Goal: Transaction & Acquisition: Purchase product/service

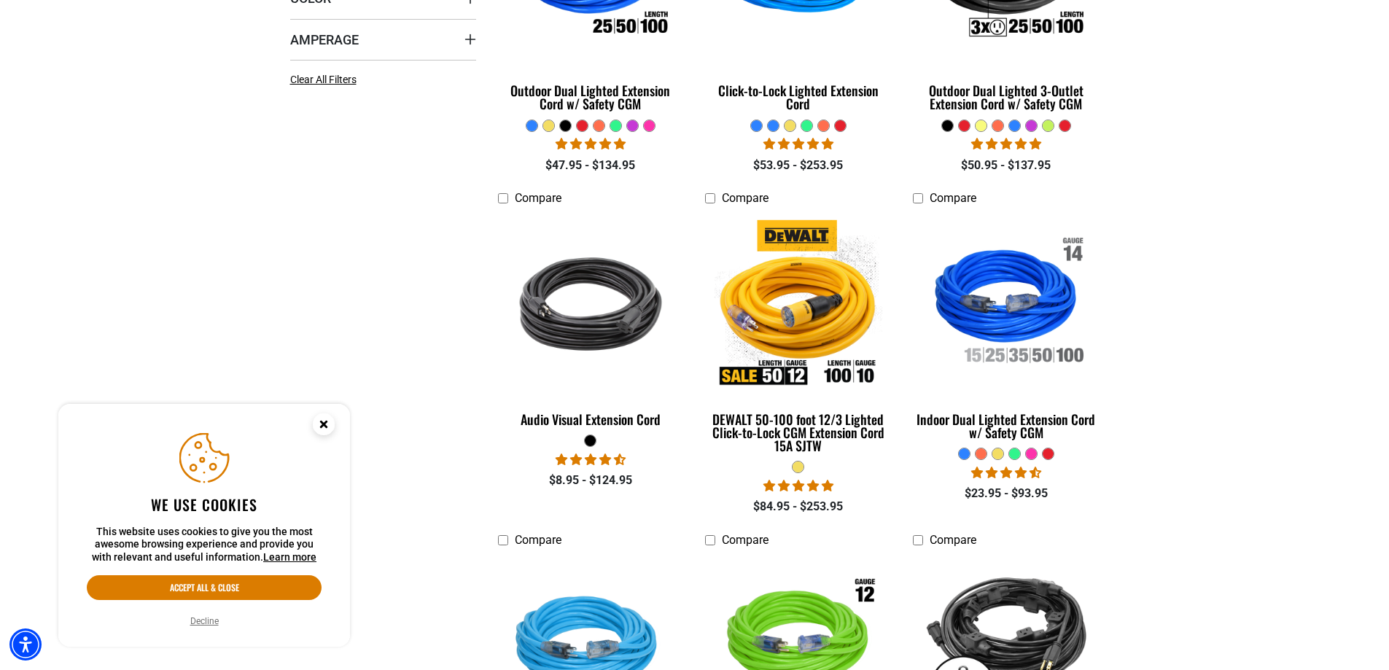
scroll to position [573, 0]
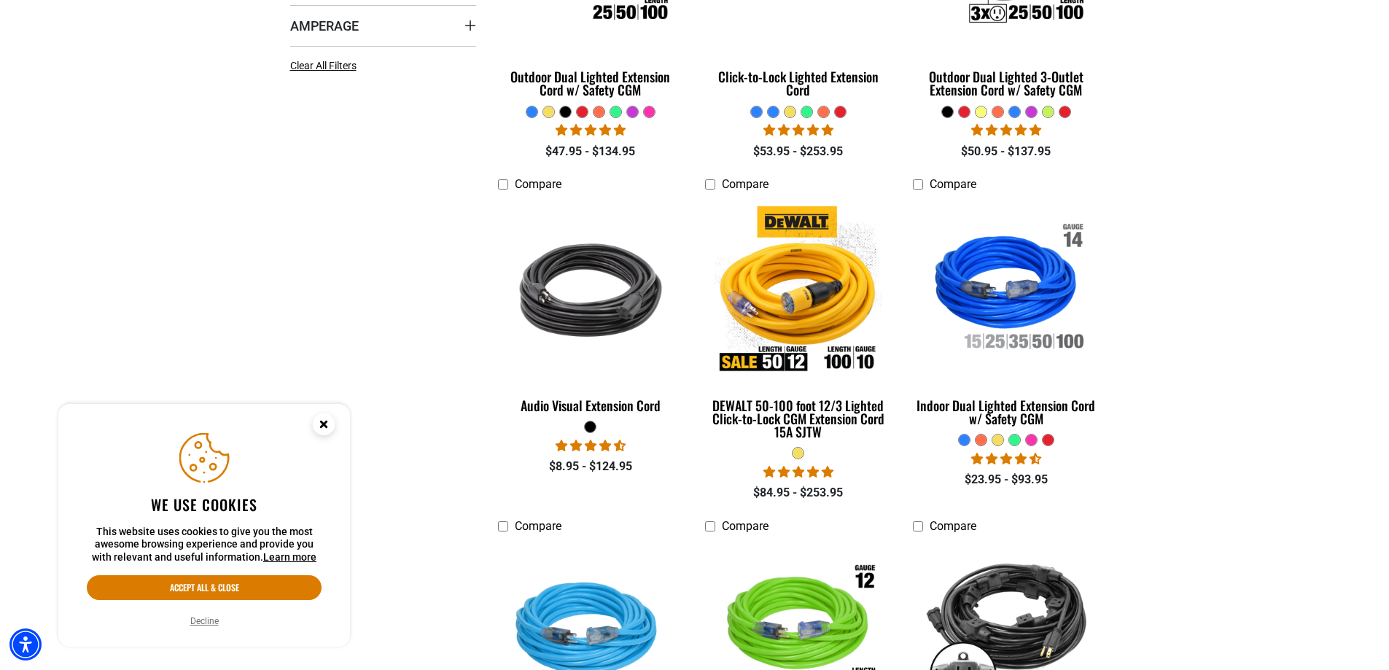
drag, startPoint x: 1397, startPoint y: 101, endPoint x: 1395, endPoint y: 190, distance: 89.0
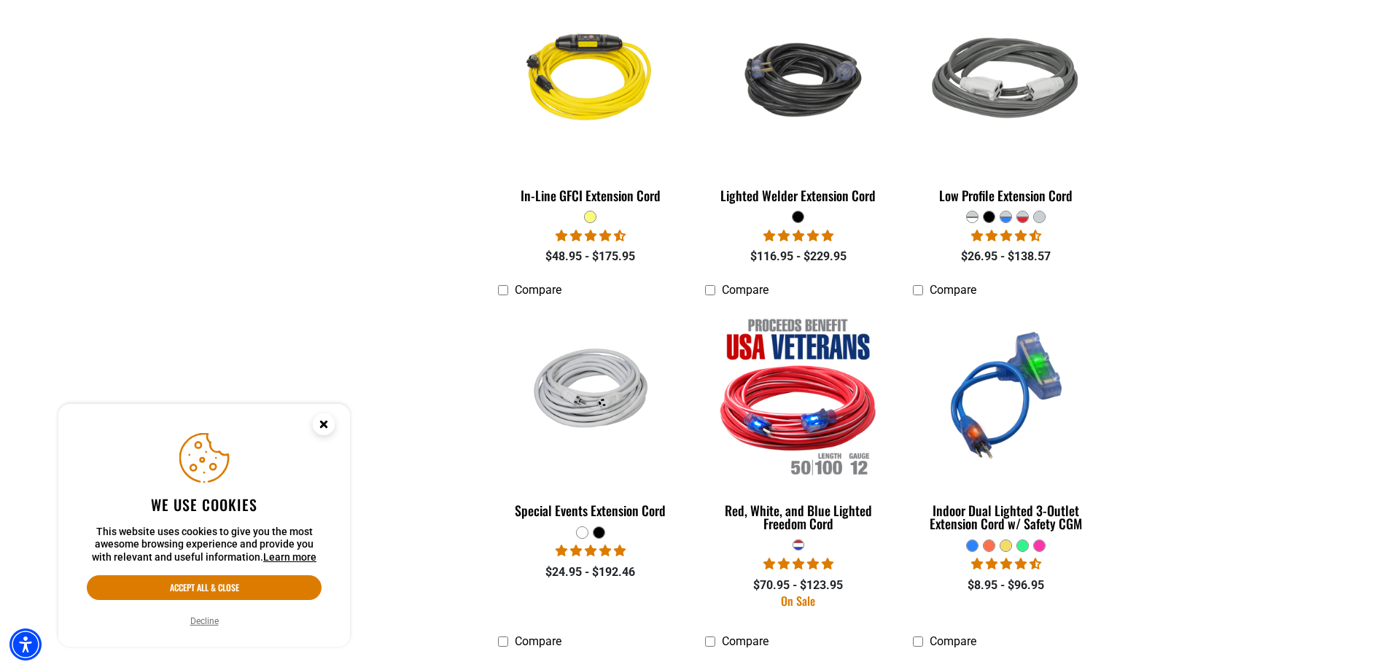
scroll to position [1820, 0]
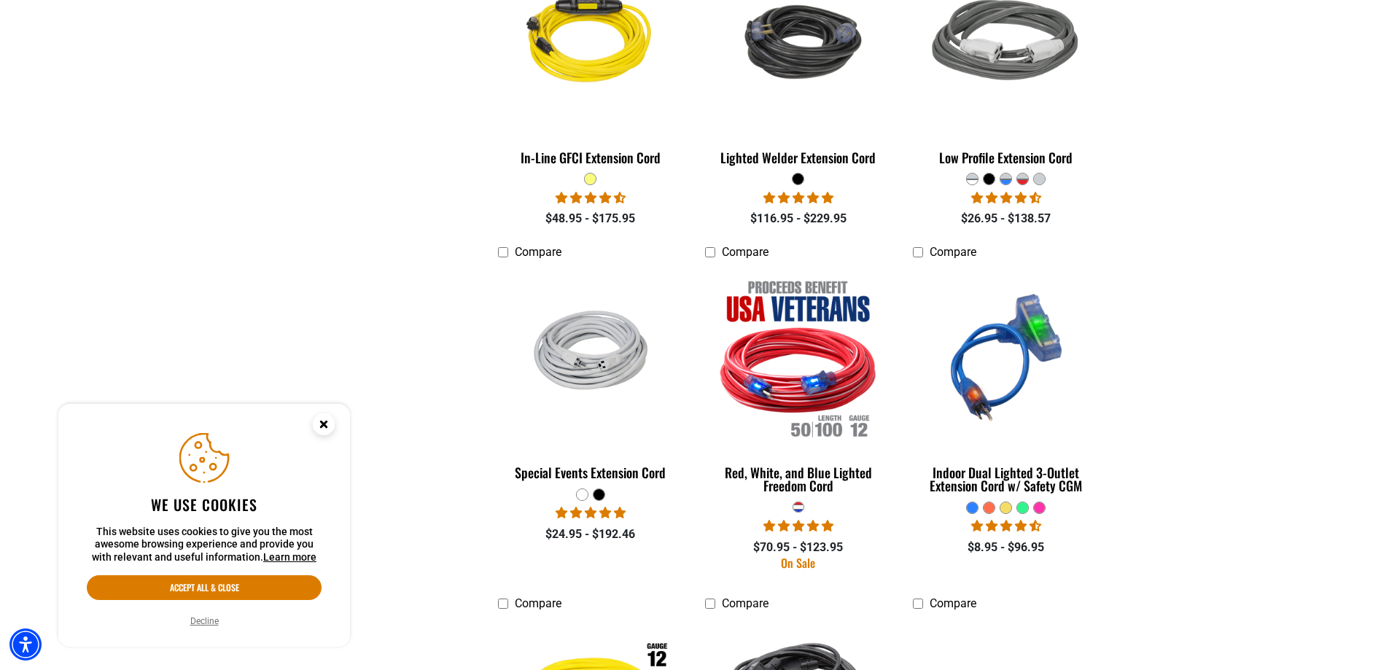
click at [215, 624] on button "Decline" at bounding box center [204, 621] width 37 height 15
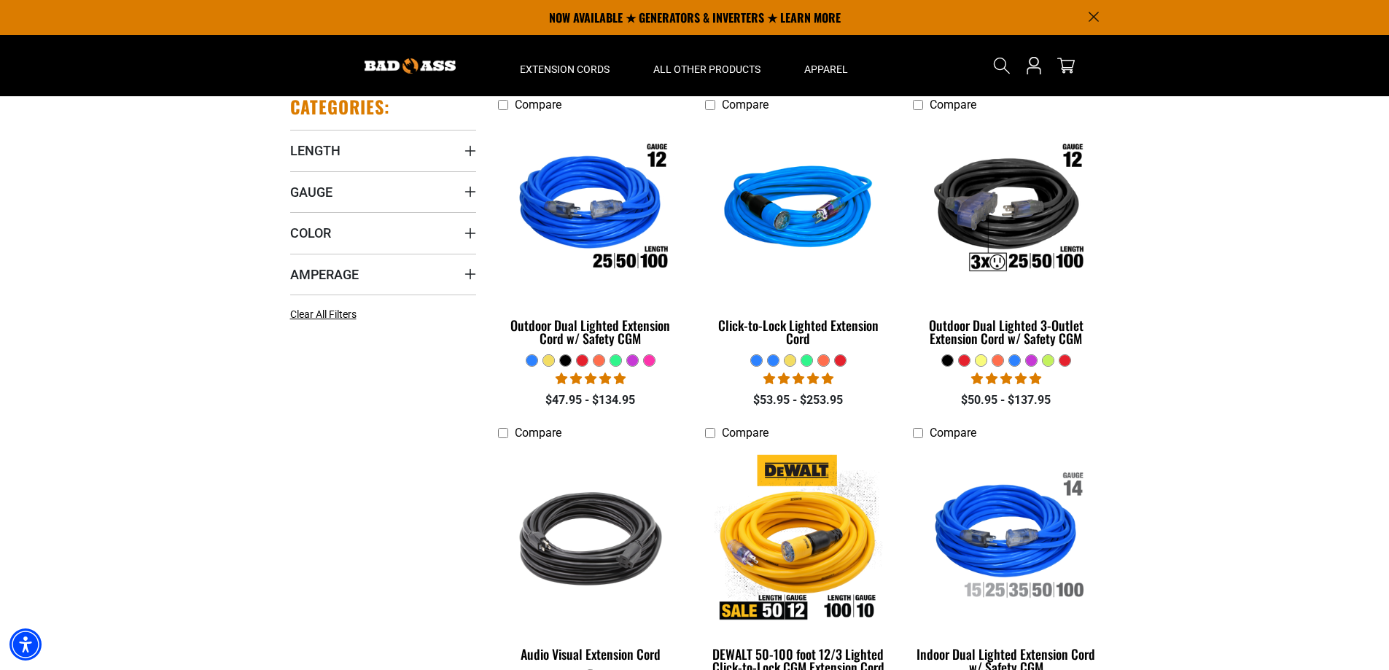
scroll to position [315, 0]
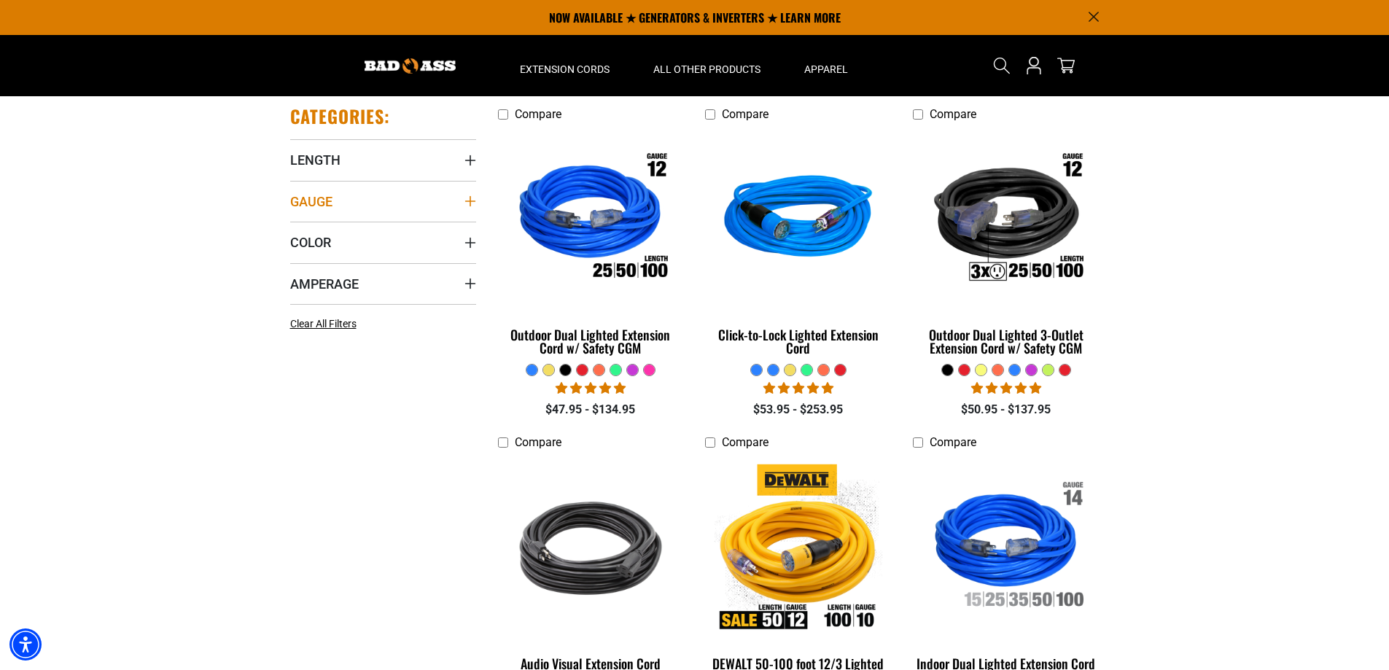
click at [470, 204] on icon "Gauge" at bounding box center [470, 201] width 10 height 10
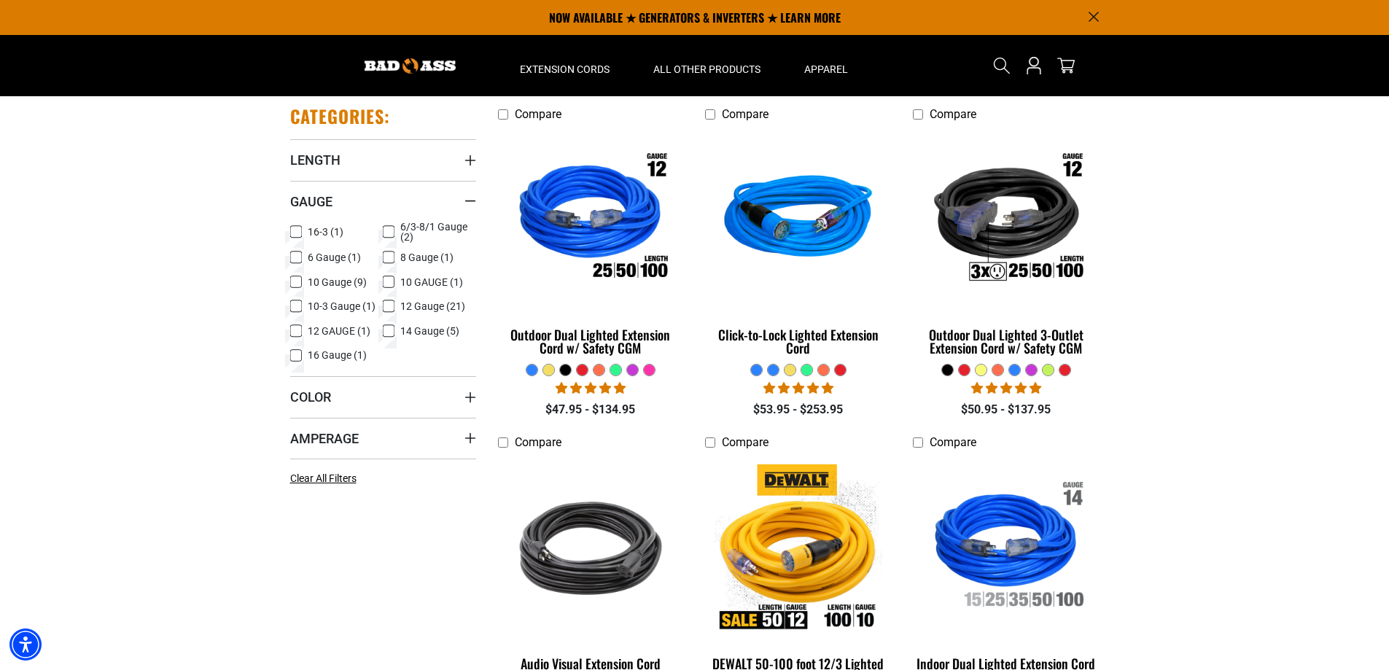
click at [292, 329] on icon at bounding box center [296, 331] width 12 height 19
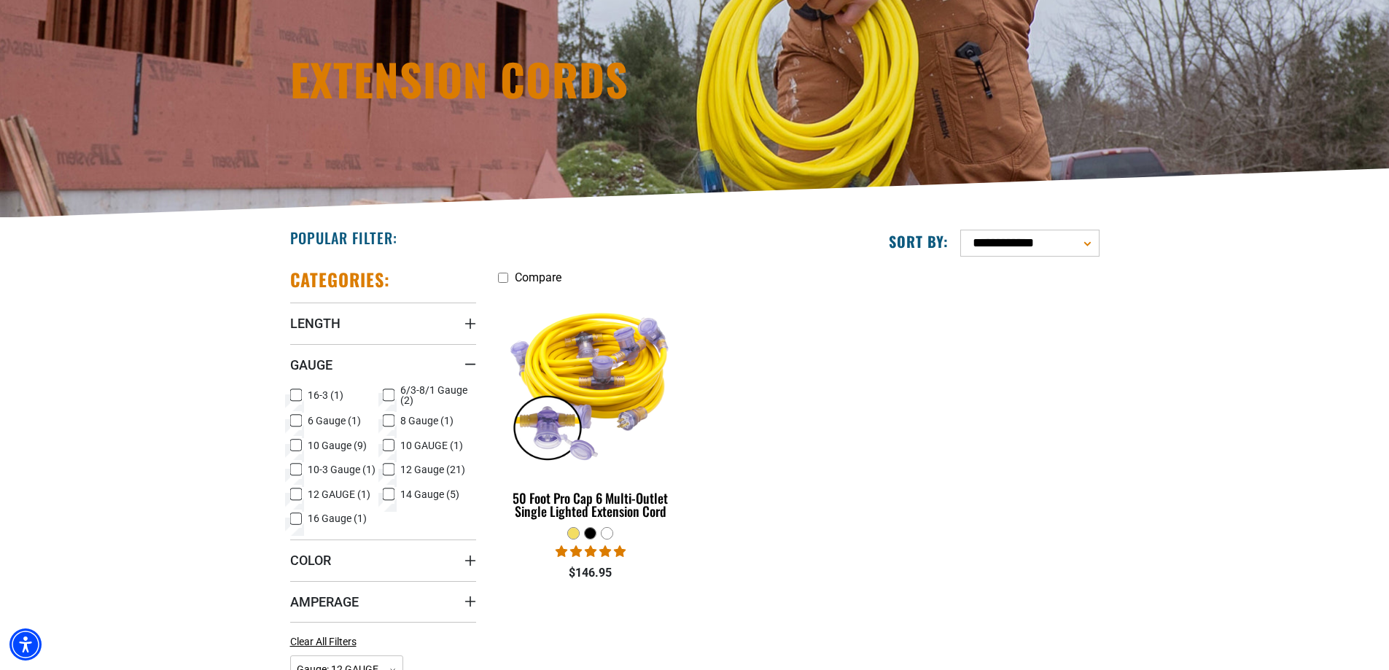
scroll to position [160, 0]
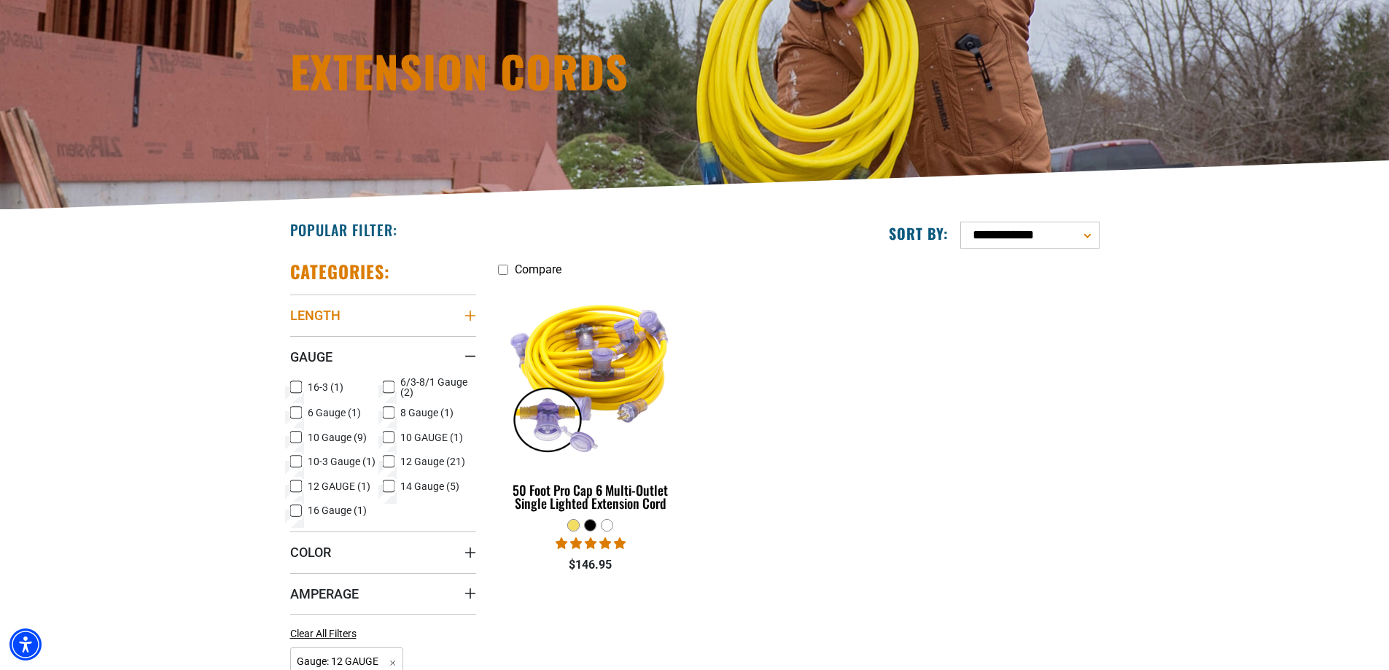
click at [474, 317] on icon "Length" at bounding box center [471, 316] width 12 height 12
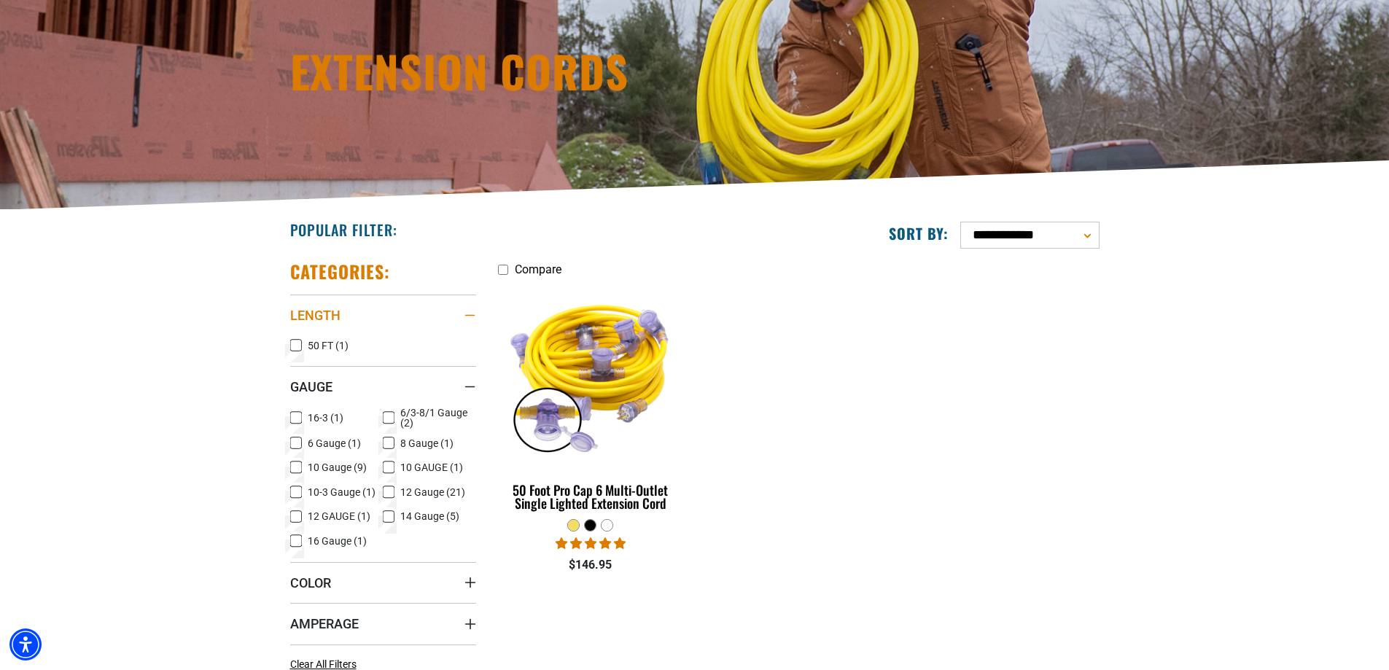
click at [473, 317] on div "Length" at bounding box center [471, 316] width 12 height 12
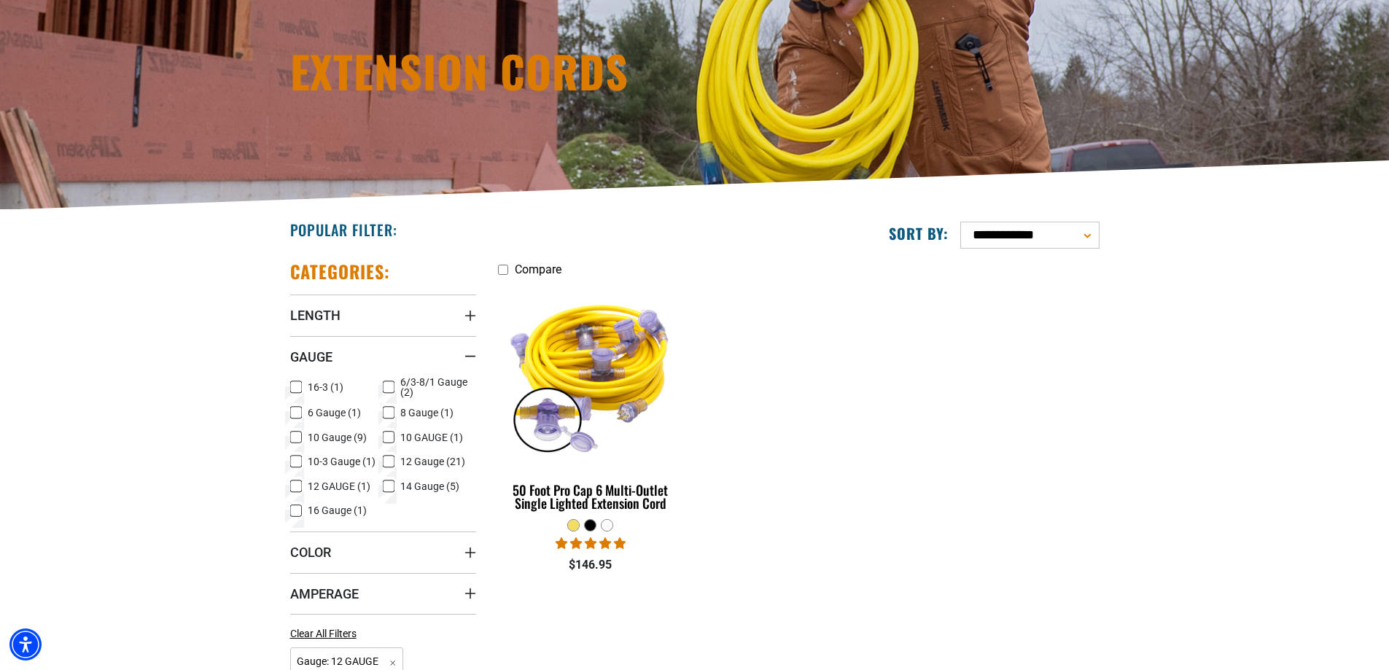
click at [387, 459] on icon at bounding box center [389, 461] width 12 height 19
